Goal: Transaction & Acquisition: Download file/media

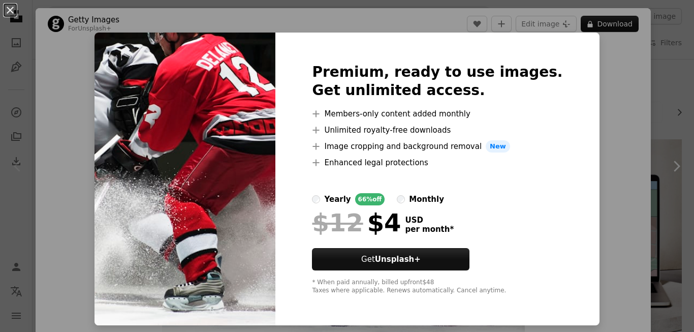
drag, startPoint x: 50, startPoint y: 107, endPoint x: 18, endPoint y: 15, distance: 97.8
click at [50, 107] on div "An X shape Premium, ready to use images. Get unlimited access. A plus sign Memb…" at bounding box center [347, 166] width 694 height 332
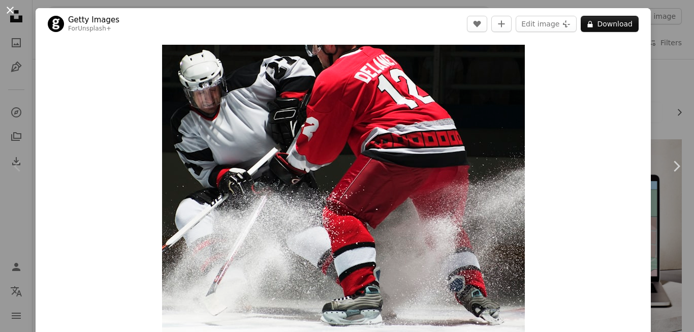
click at [11, 15] on button "An X shape" at bounding box center [10, 10] width 12 height 12
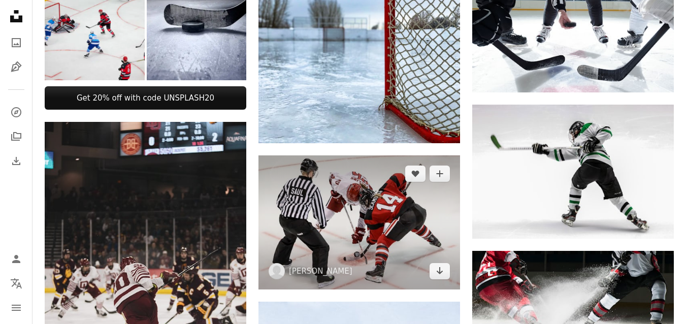
scroll to position [548, 0]
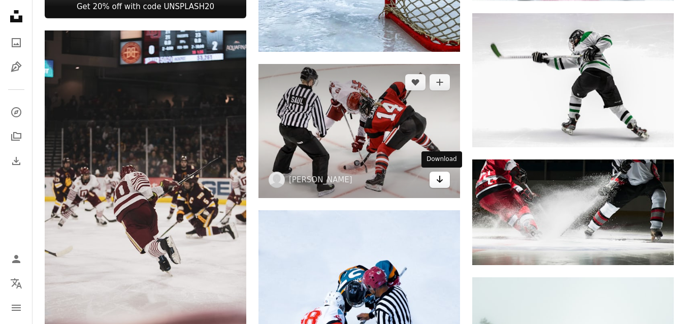
click at [435, 181] on link "Arrow pointing down" at bounding box center [440, 180] width 20 height 16
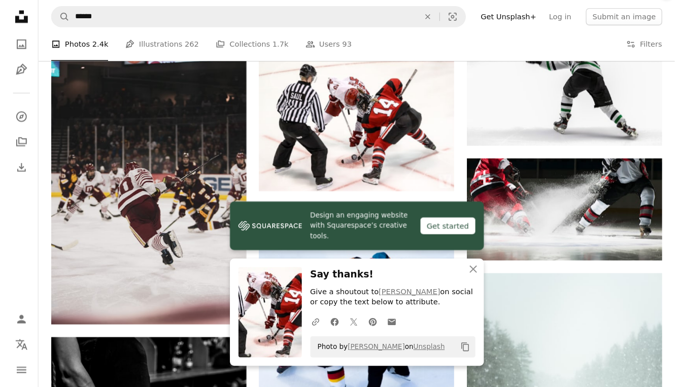
scroll to position [544, 0]
